Goal: Connect with others: Connect with others

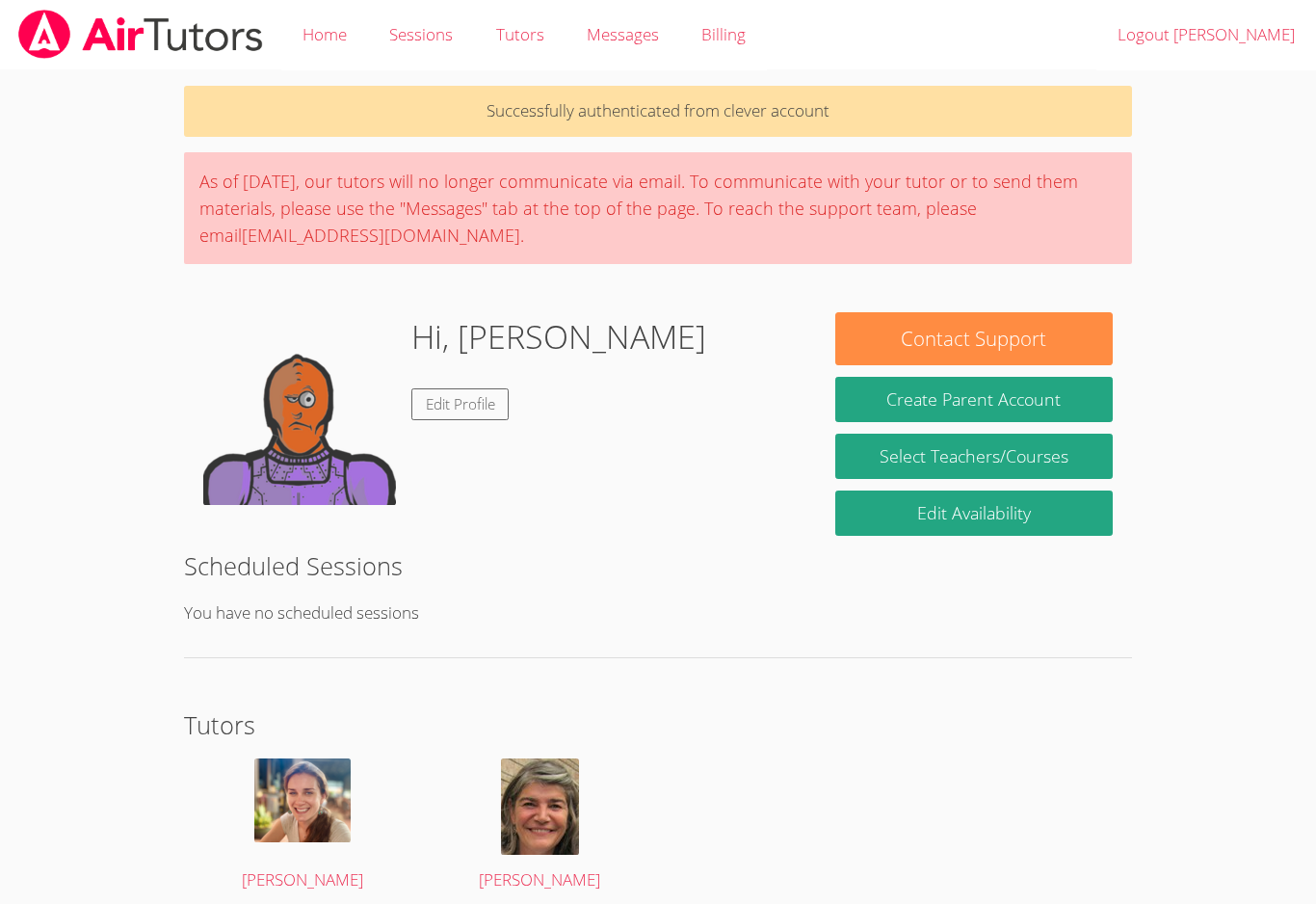
click at [987, 395] on button "Create Parent Account" at bounding box center [973, 400] width 277 height 45
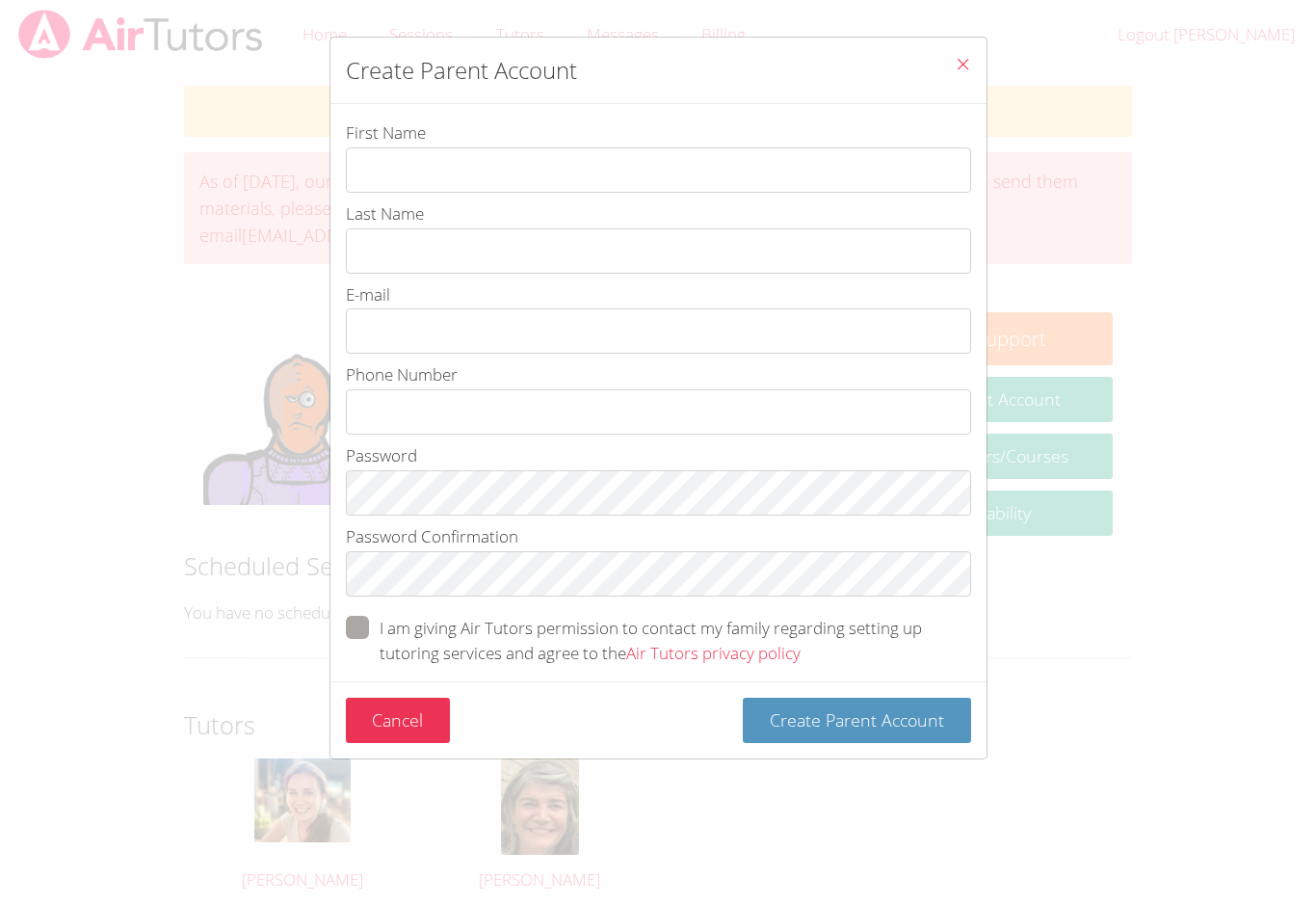
click at [960, 61] on icon "Close" at bounding box center [963, 64] width 17 height 17
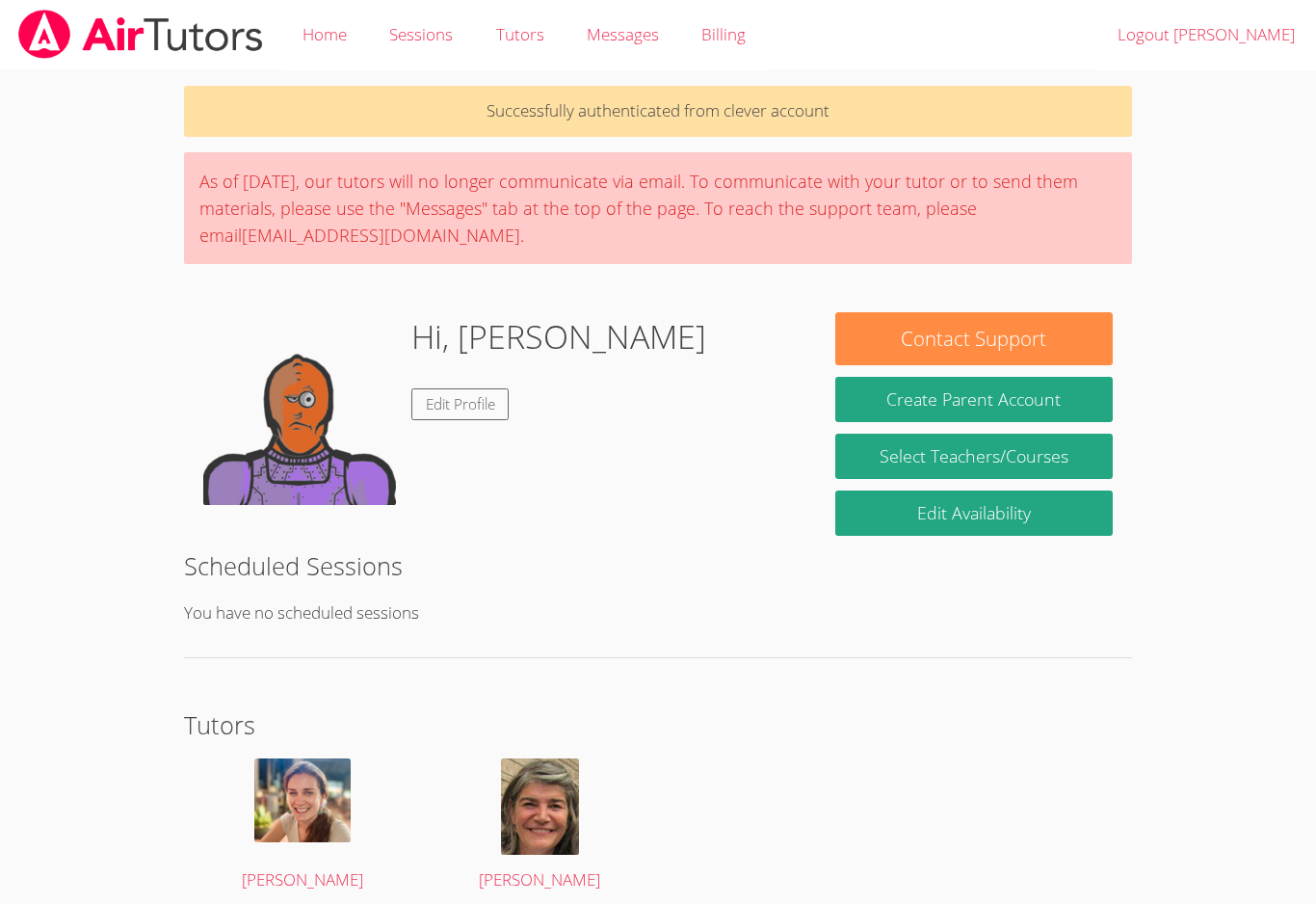
click at [837, 118] on p "Successfully authenticated from clever account" at bounding box center [657, 112] width 948 height 51
click at [987, 460] on link "Select Teachers/Courses" at bounding box center [973, 456] width 277 height 45
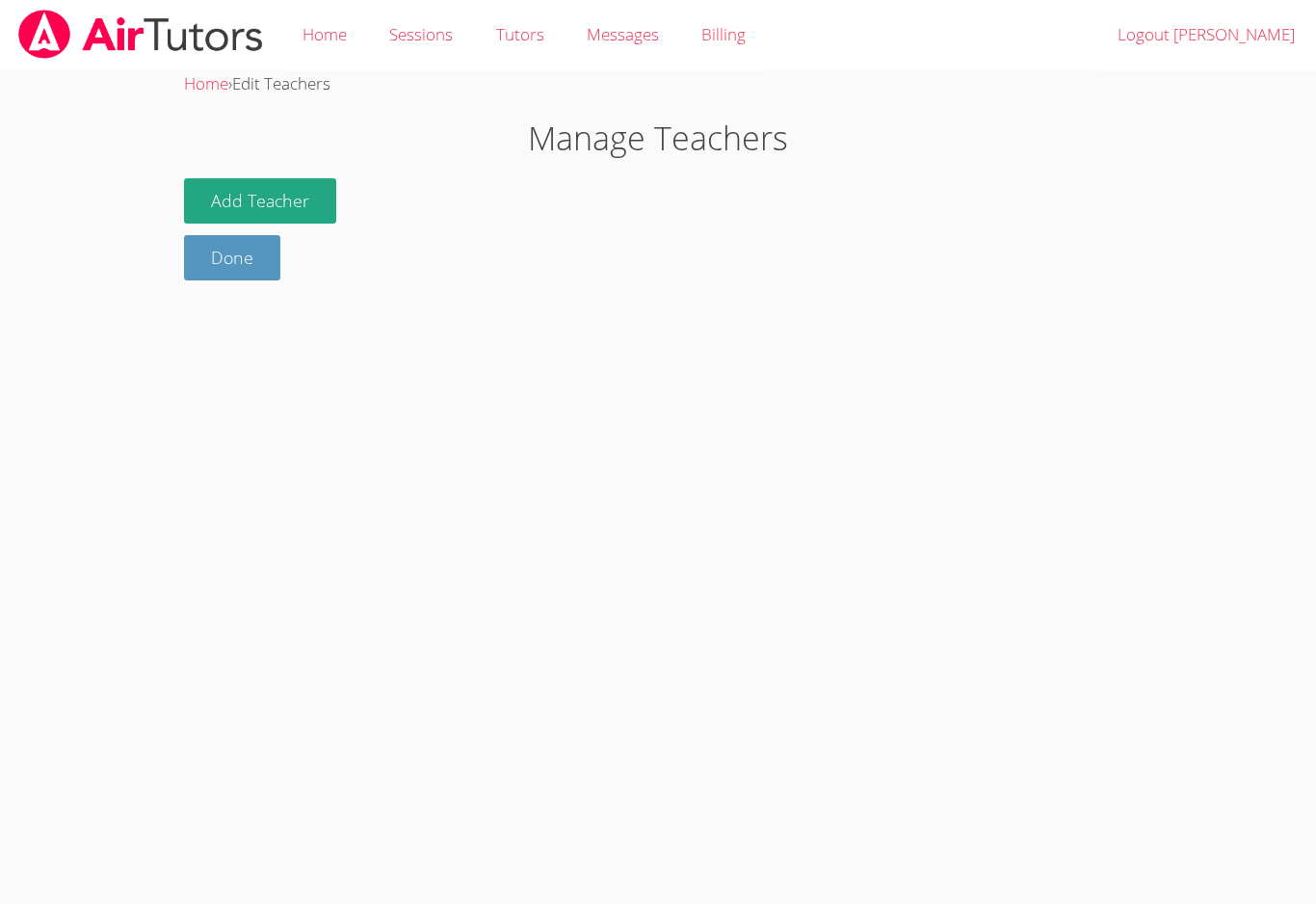
click at [217, 252] on link "Done" at bounding box center [232, 258] width 97 height 45
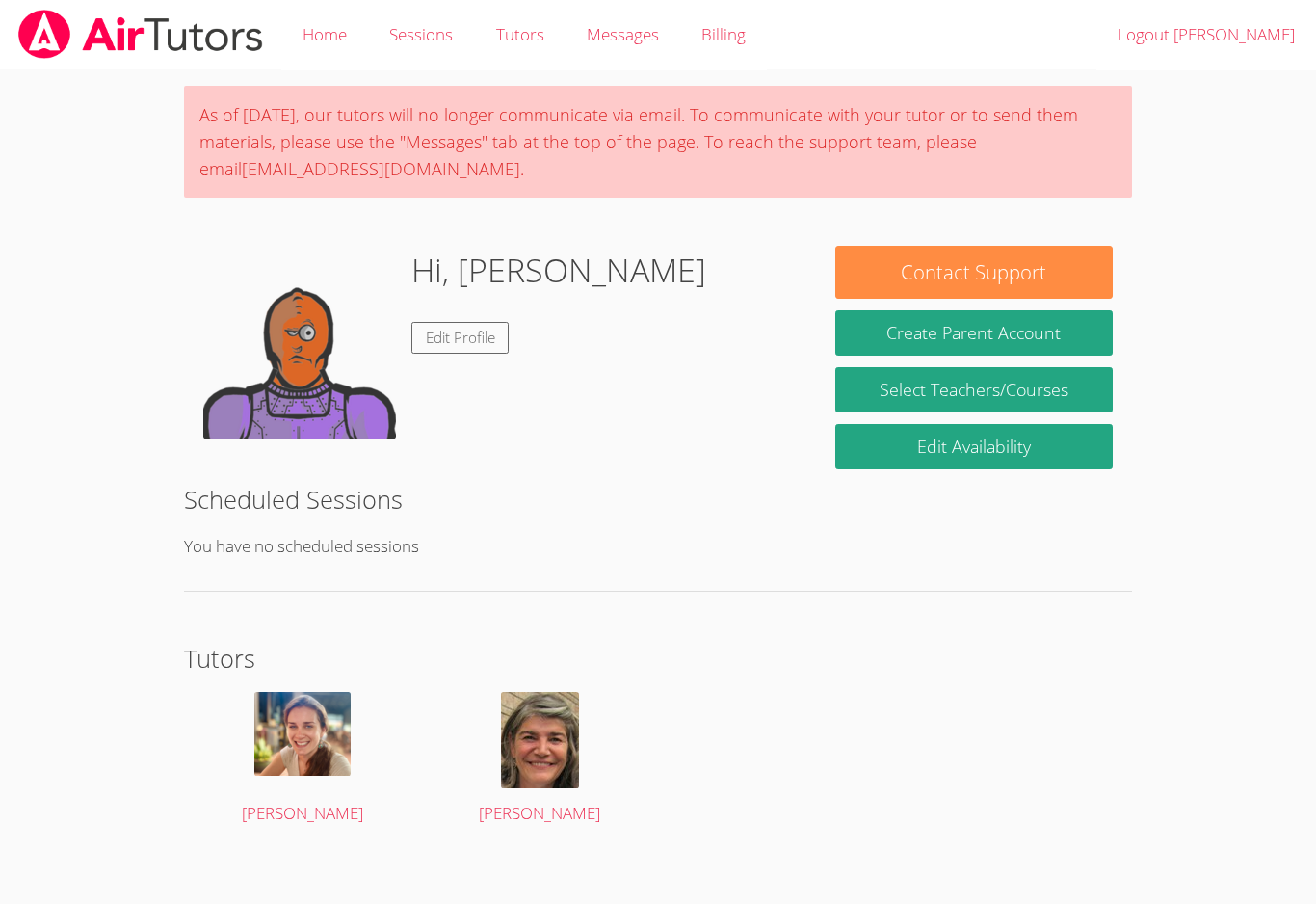
scroll to position [7, 0]
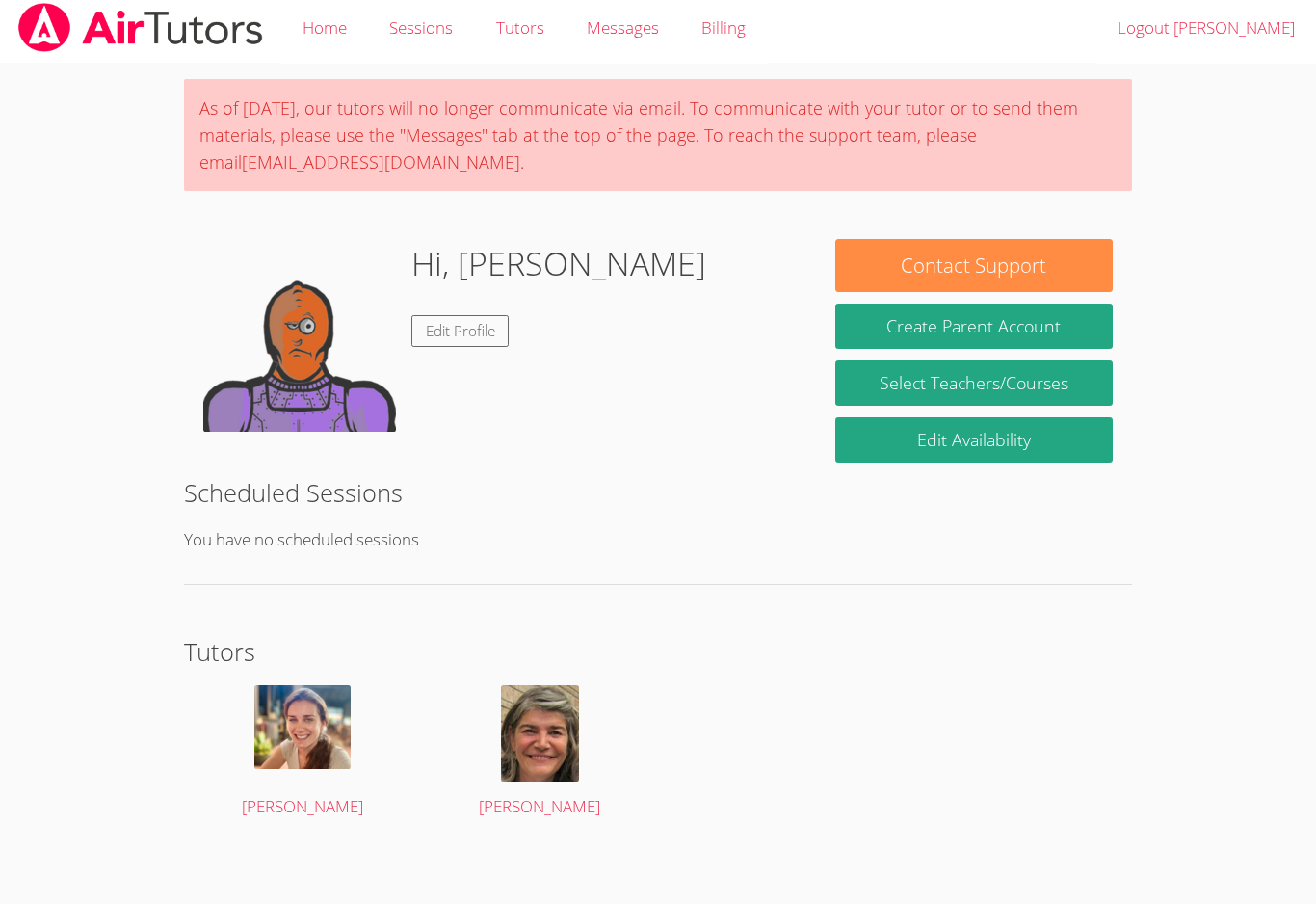
click at [303, 718] on img at bounding box center [303, 726] width 97 height 84
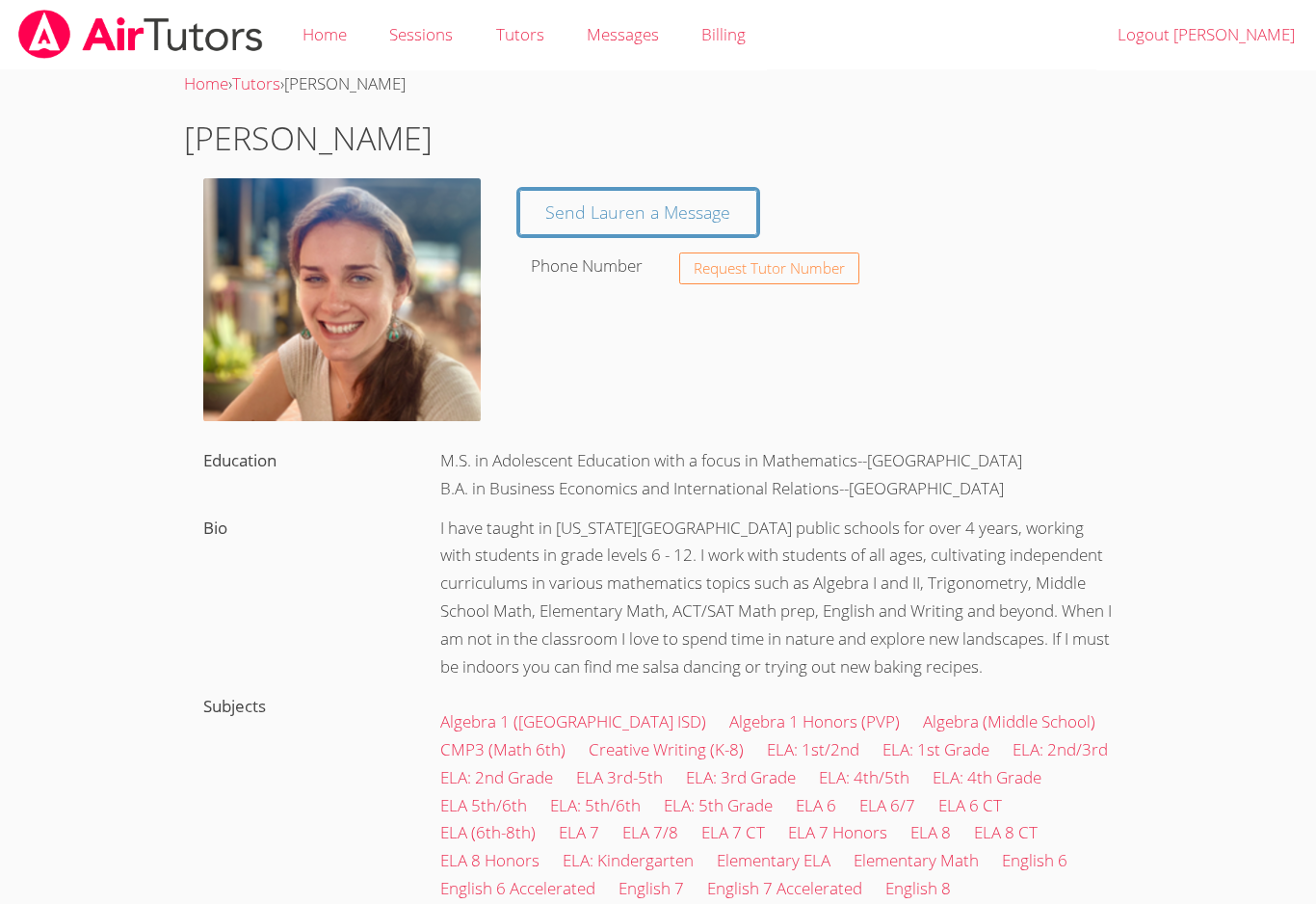
click at [802, 273] on span "Request Tutor Number" at bounding box center [768, 268] width 151 height 15
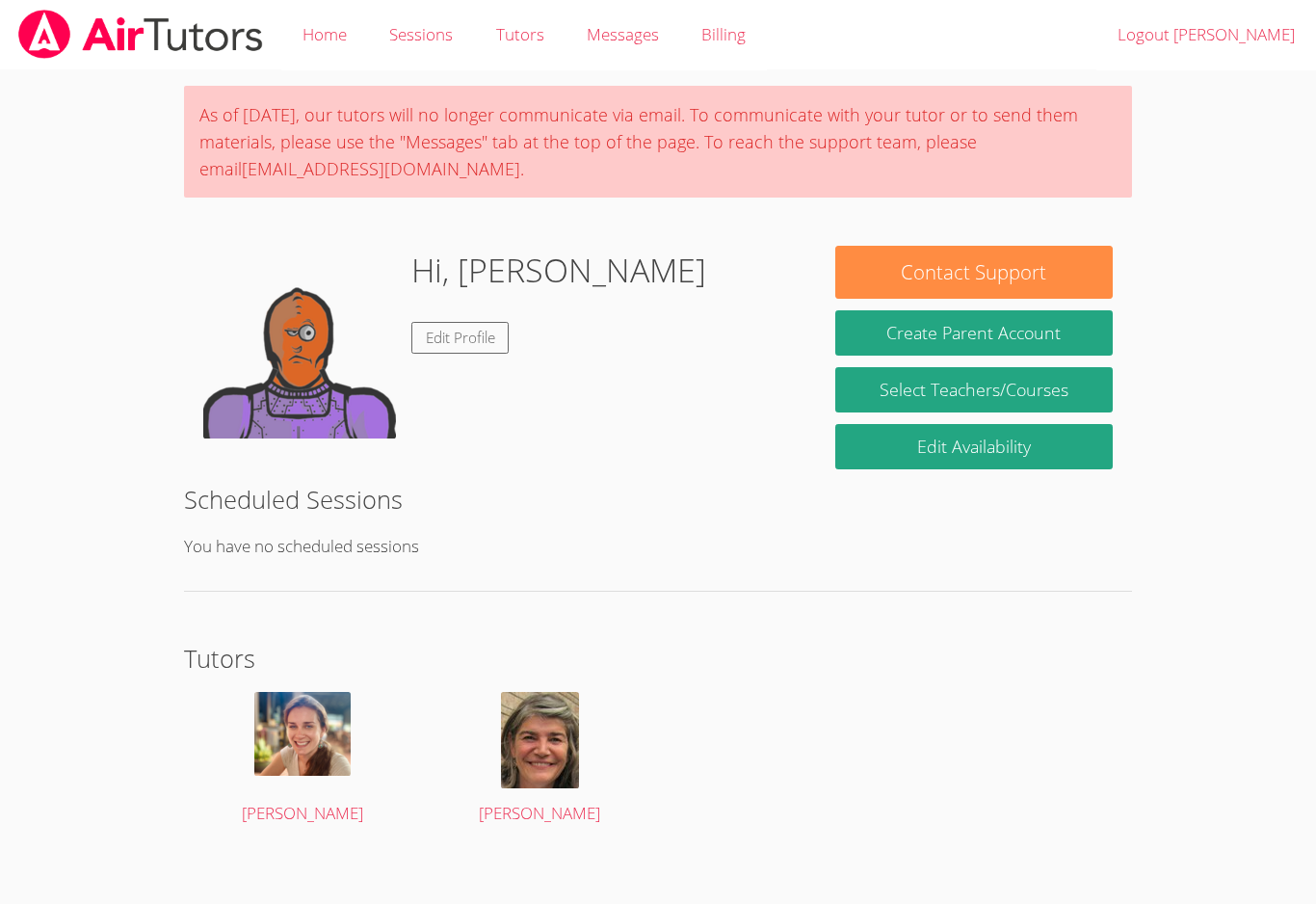
scroll to position [7, 0]
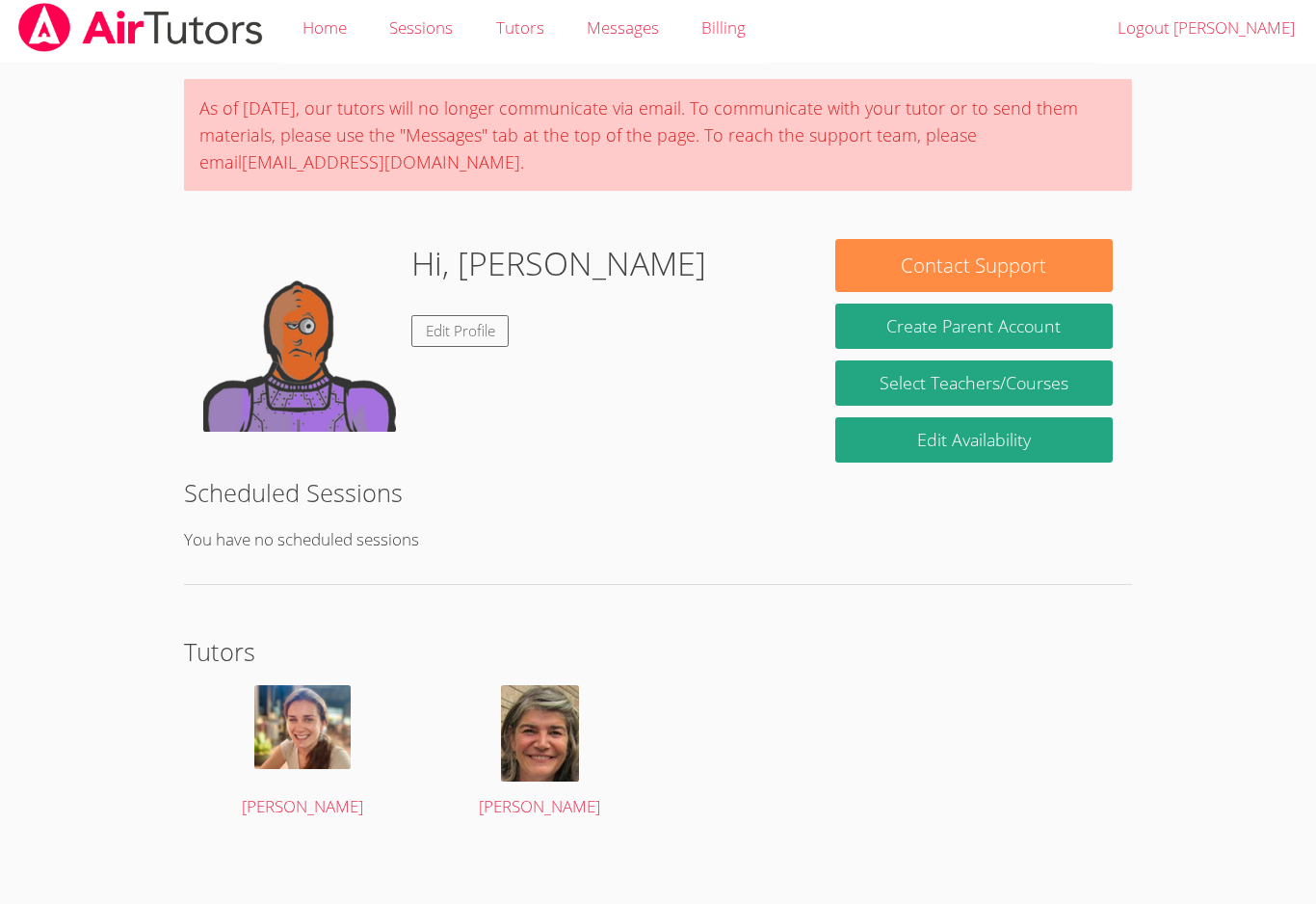
click at [539, 725] on img at bounding box center [540, 733] width 78 height 97
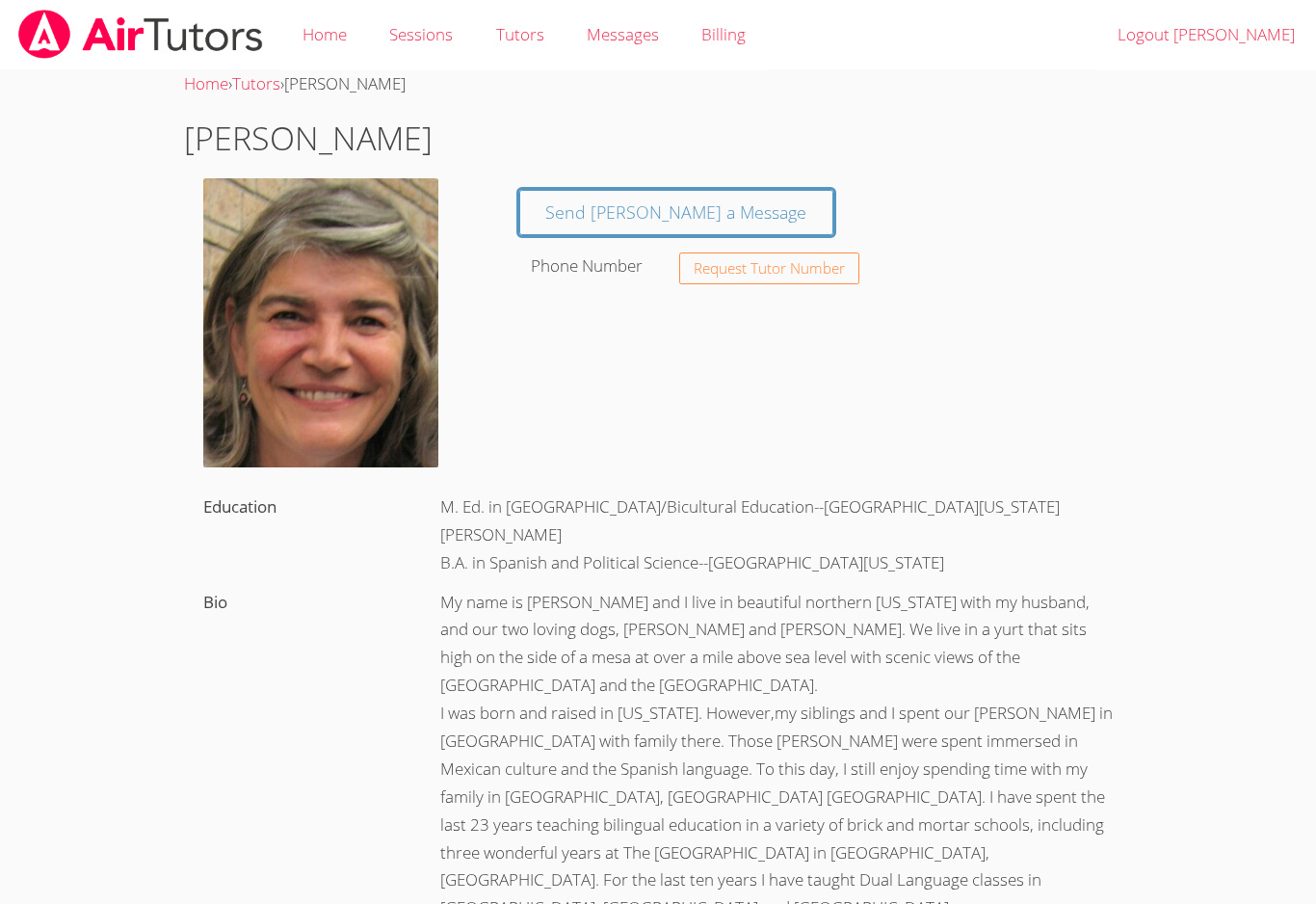
click at [752, 266] on span "Request Tutor Number" at bounding box center [768, 268] width 151 height 15
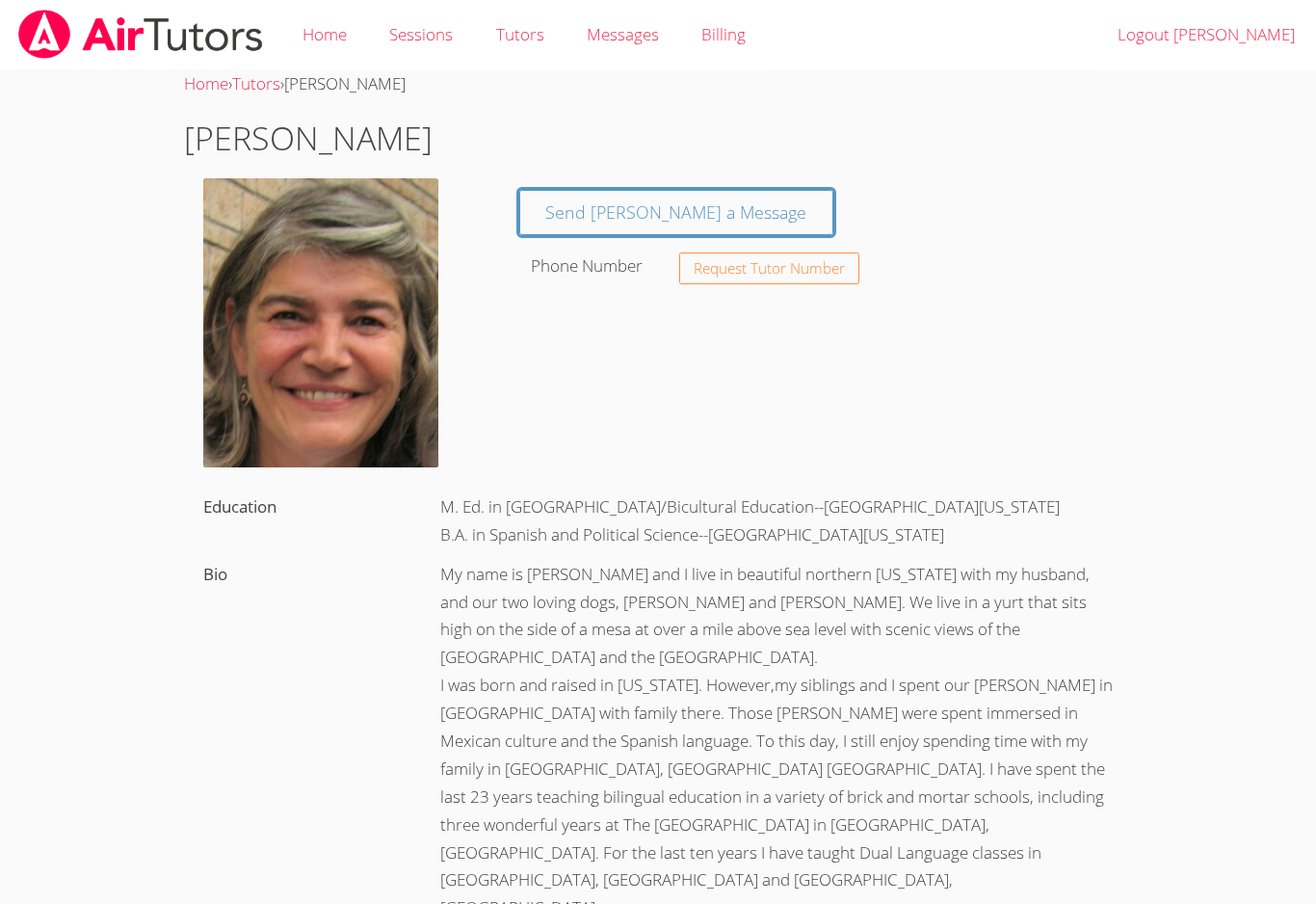
click at [590, 206] on link "Send [PERSON_NAME] a Message" at bounding box center [676, 212] width 315 height 45
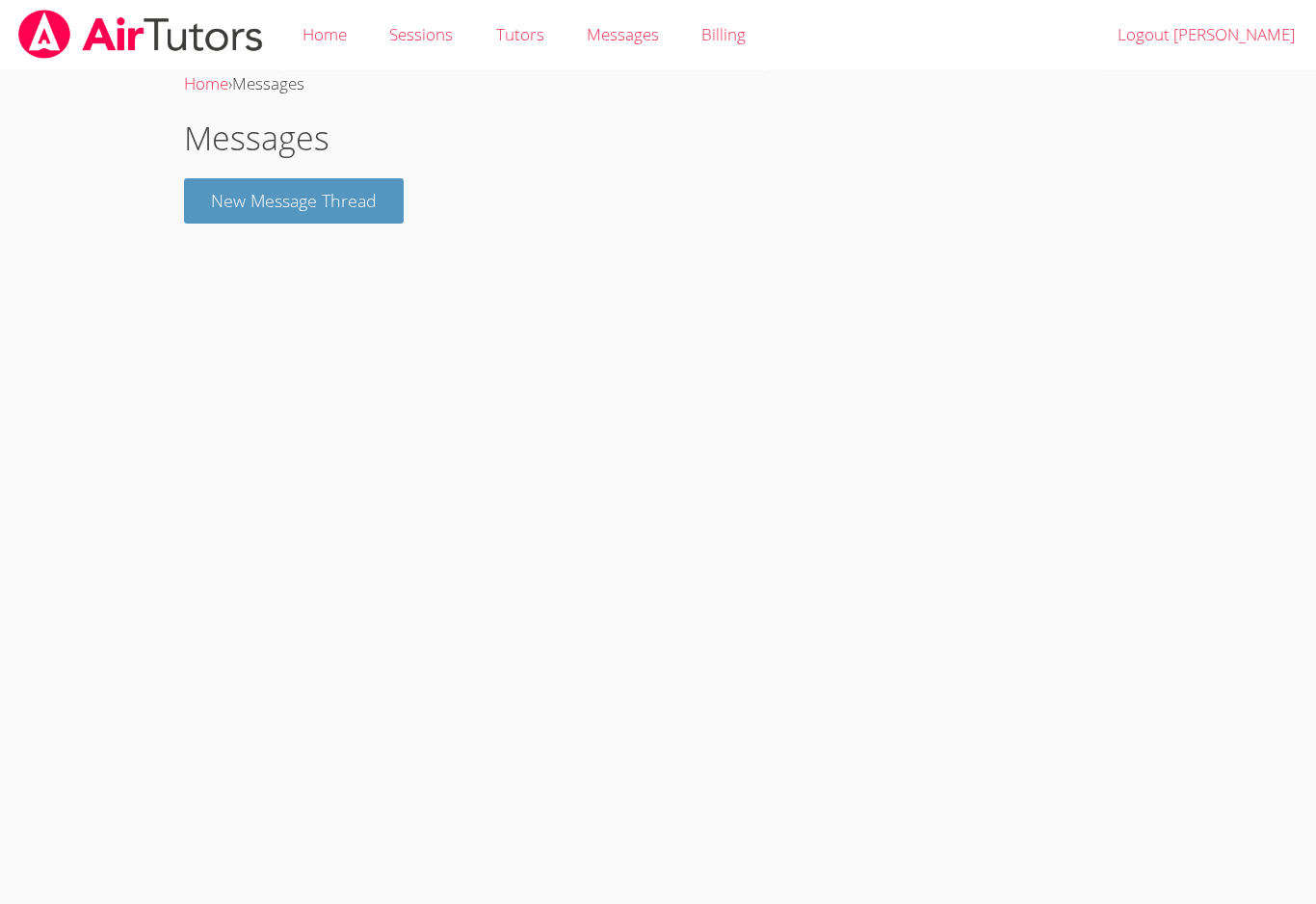
click at [300, 208] on button "New Message Thread" at bounding box center [293, 201] width 220 height 45
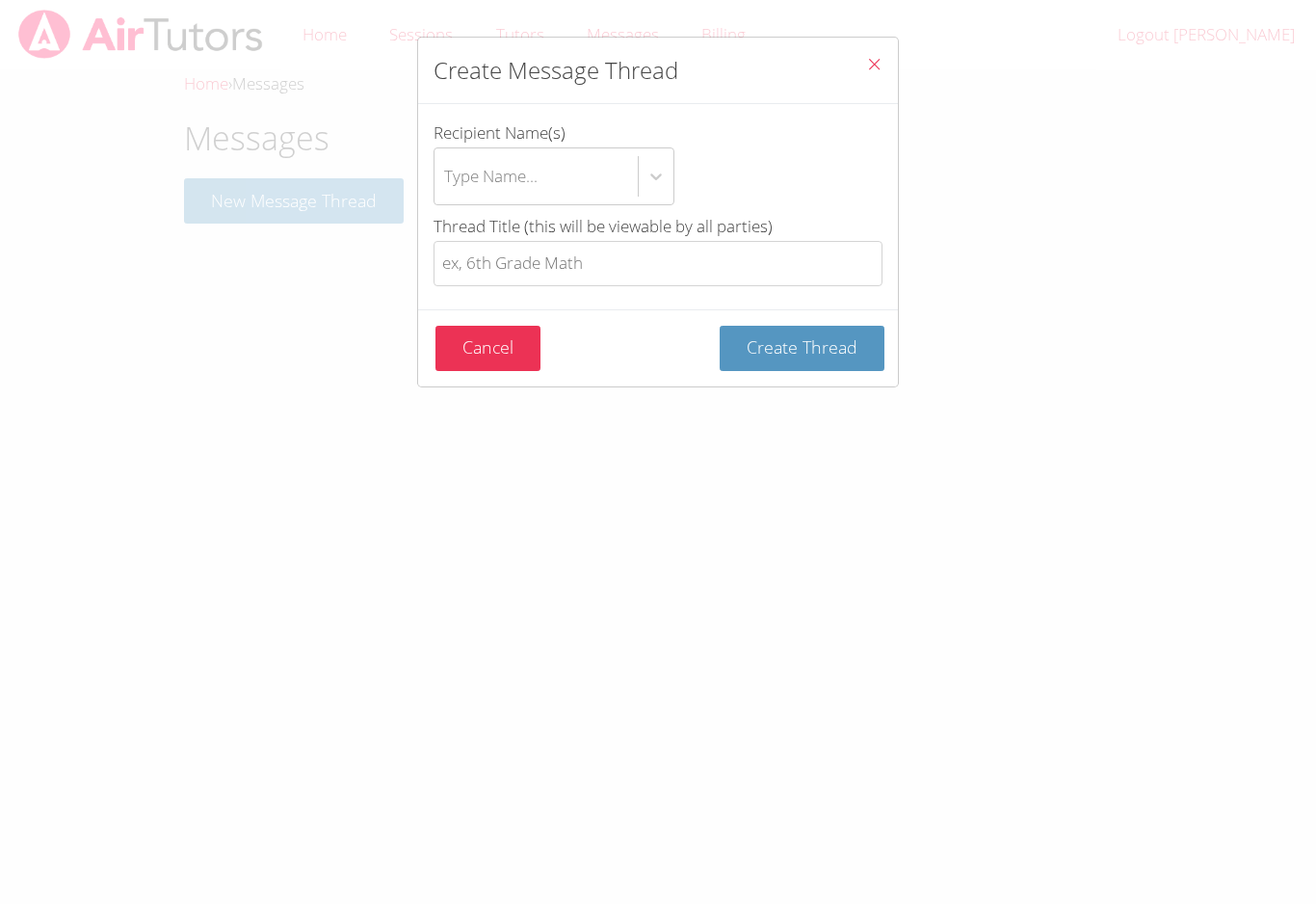
click at [656, 190] on div "btn solid blue btn-info" at bounding box center [655, 176] width 35 height 35
click at [446, 190] on input "Recipient Name(s) Type Name..." at bounding box center [445, 176] width 2 height 44
click at [1016, 303] on div "Create Message Thread Recipient Name(s) Type Name... Thread Title (this will be…" at bounding box center [658, 452] width 1316 height 904
click at [882, 65] on button "Close" at bounding box center [874, 67] width 47 height 59
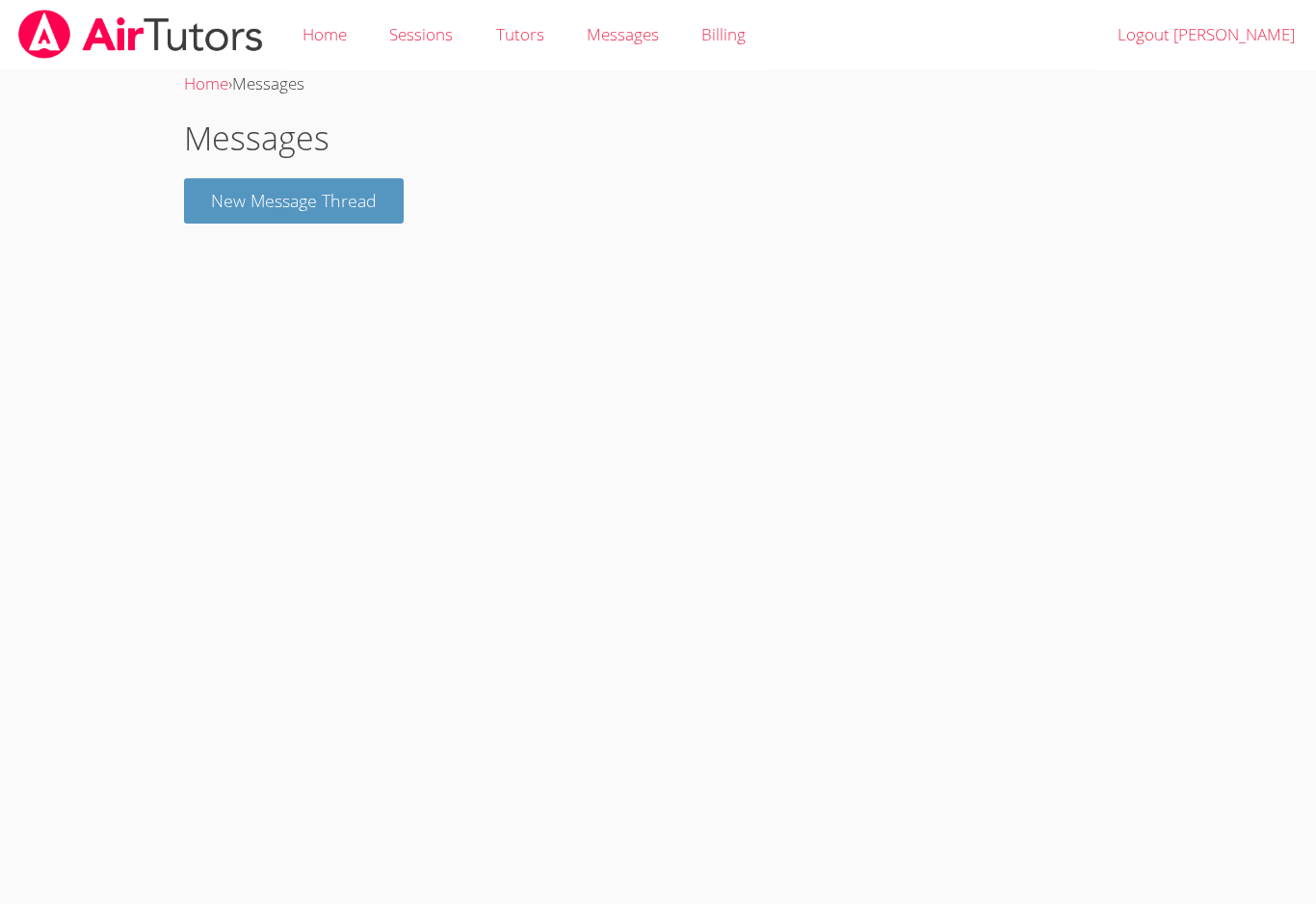
click at [431, 42] on link "Sessions" at bounding box center [420, 35] width 106 height 70
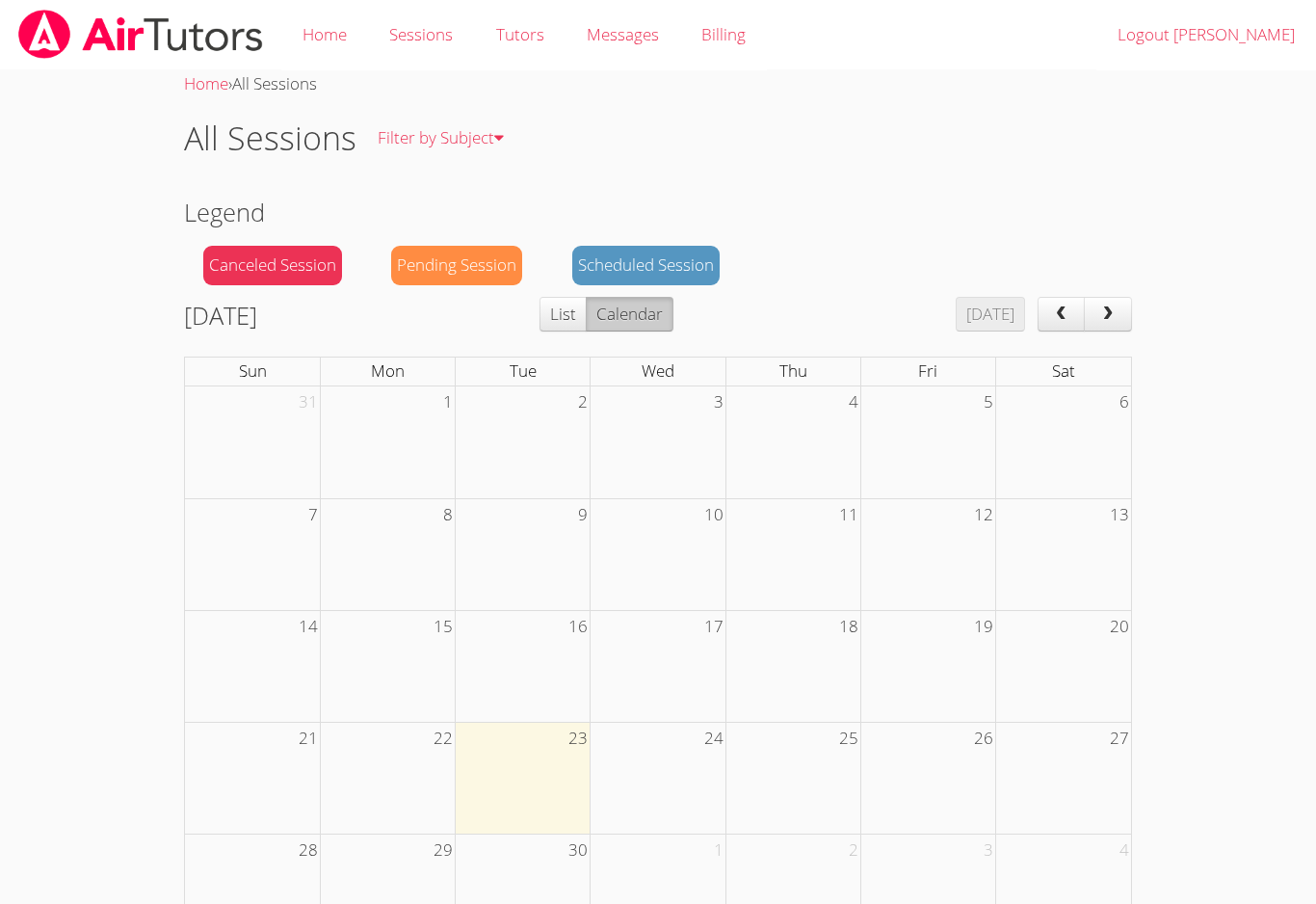
click at [576, 763] on td at bounding box center [523, 777] width 135 height 112
click at [475, 271] on div "Pending Session" at bounding box center [456, 265] width 131 height 39
click at [433, 43] on link "Sessions" at bounding box center [420, 35] width 106 height 70
click at [517, 39] on link "Tutors" at bounding box center [519, 35] width 91 height 70
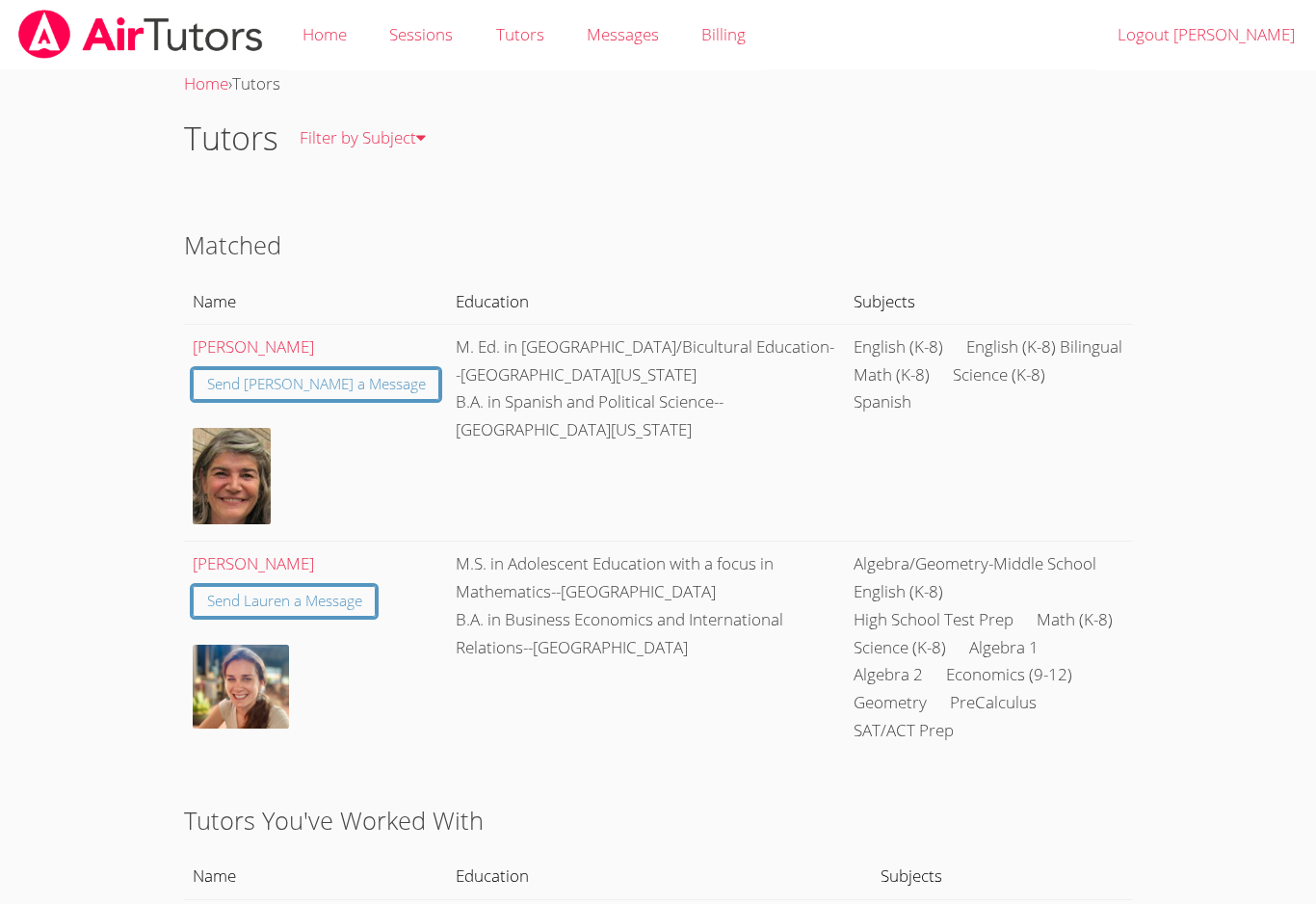
click at [254, 556] on link "[PERSON_NAME]" at bounding box center [253, 563] width 121 height 22
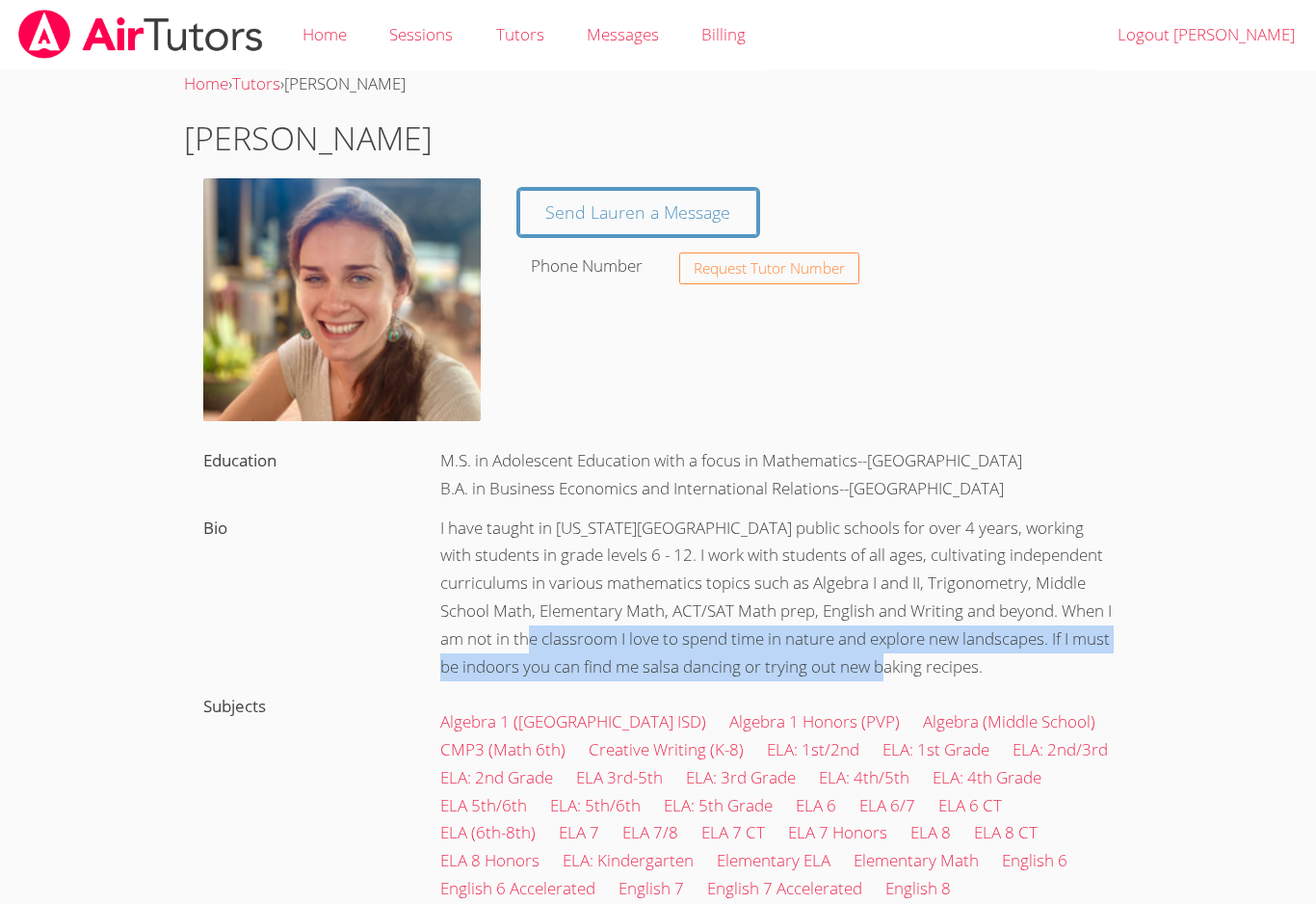
click at [1203, 662] on body "Home Sessions Tutors Messages Billing Logout Michael Home › Tutors › Lauren La …" at bounding box center [658, 452] width 1316 height 904
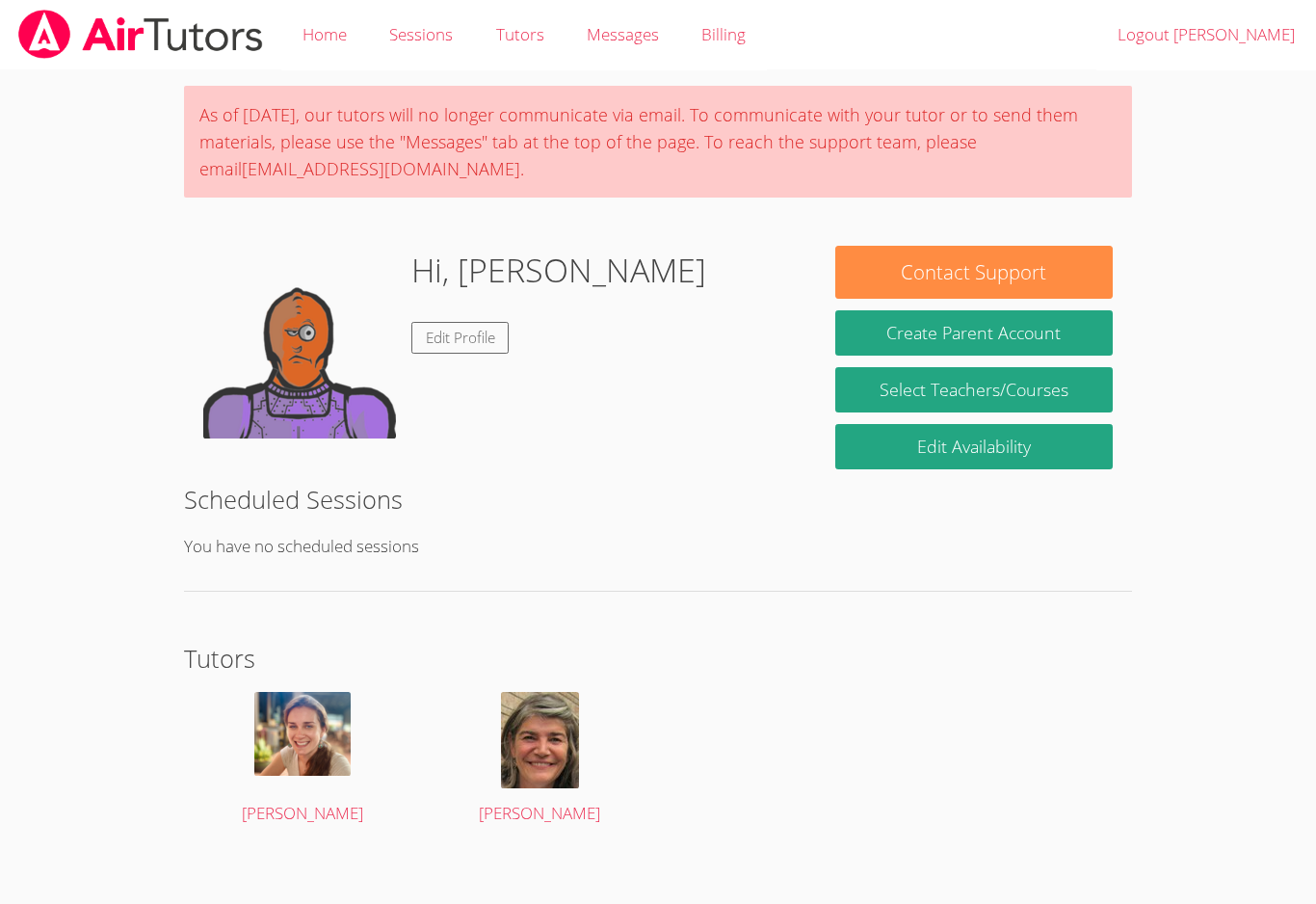
scroll to position [7, 0]
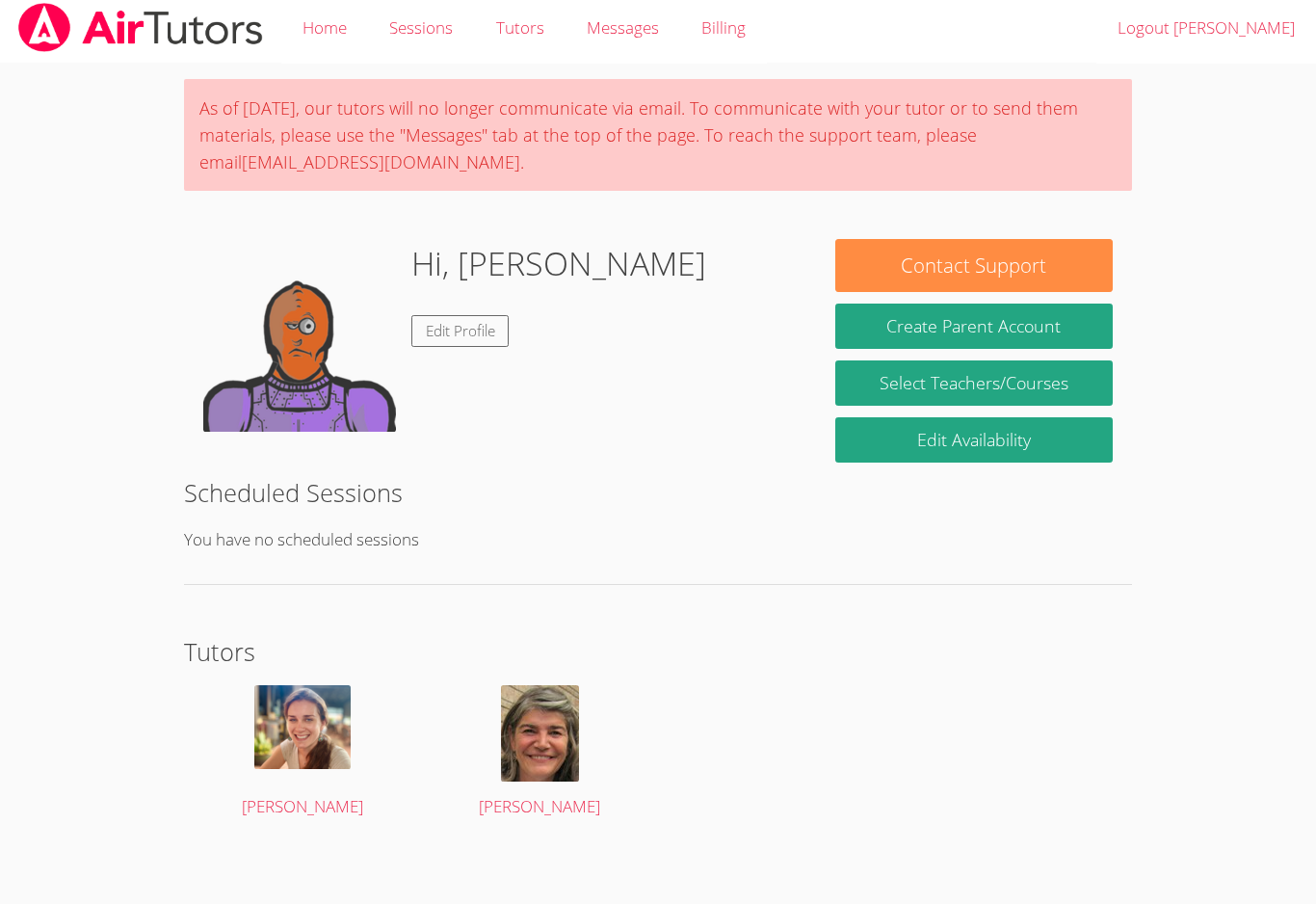
click at [279, 808] on span "[PERSON_NAME]" at bounding box center [302, 805] width 121 height 22
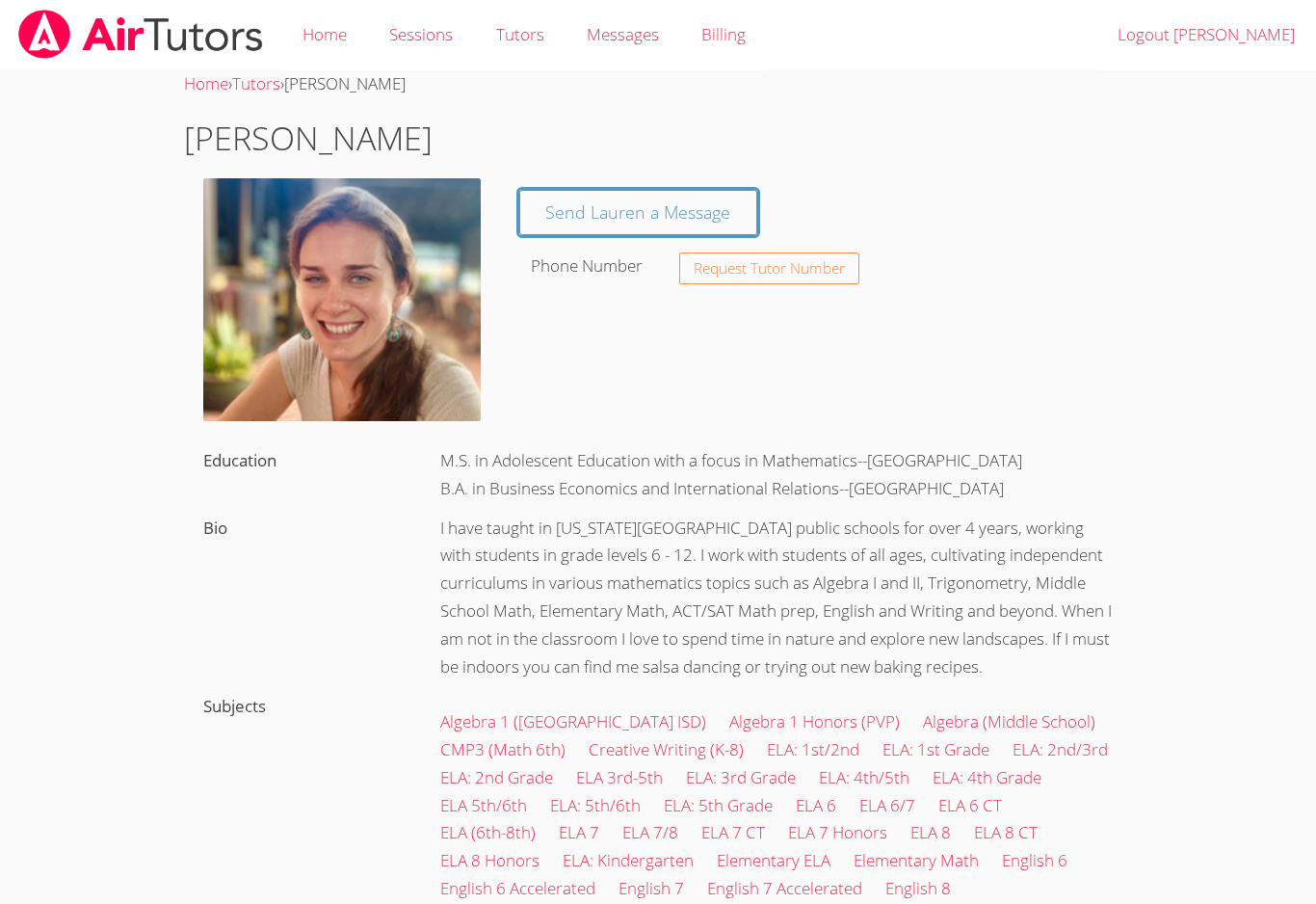
click at [1251, 329] on body "Home Sessions Tutors Messages Billing Logout Michael Home › Tutors › Lauren La …" at bounding box center [658, 452] width 1316 height 904
